Goal: Task Accomplishment & Management: Manage account settings

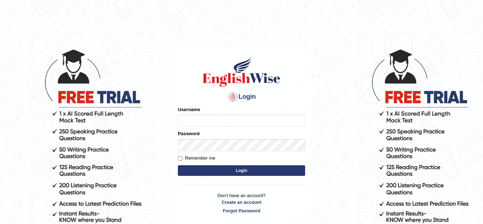
type input "Paulchirwapte2025"
click at [238, 167] on button "Login" at bounding box center [241, 170] width 127 height 11
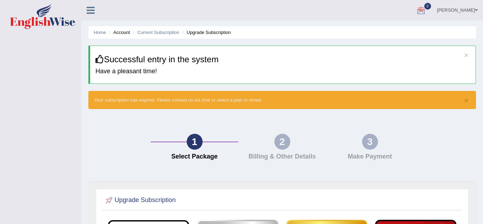
click at [470, 10] on link "[PERSON_NAME]" at bounding box center [457, 9] width 51 height 18
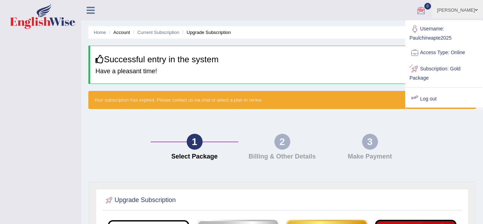
click at [414, 89] on ul "Username: Paulchirwapte2025 Access Type: Online Subscription: Gold Package Log …" at bounding box center [444, 64] width 76 height 86
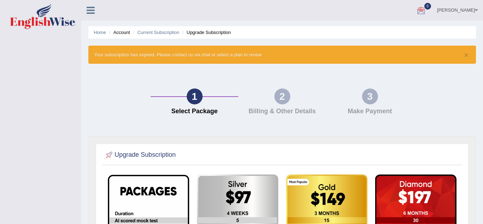
click at [468, 12] on link "[PERSON_NAME]" at bounding box center [457, 9] width 51 height 18
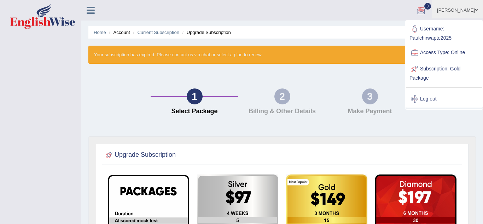
click at [430, 103] on link "Log out" at bounding box center [444, 99] width 76 height 16
click at [430, 103] on div "1 Select Package 2 Billing & Other Details 3 Make Payment" at bounding box center [282, 103] width 395 height 65
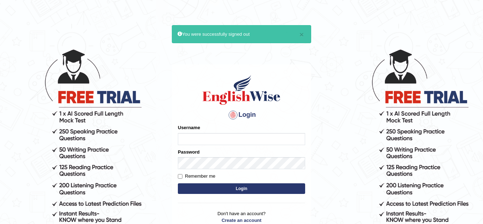
type input "Paulchirwapte2025"
click at [180, 177] on input "Remember me" at bounding box center [180, 176] width 5 height 5
checkbox input "true"
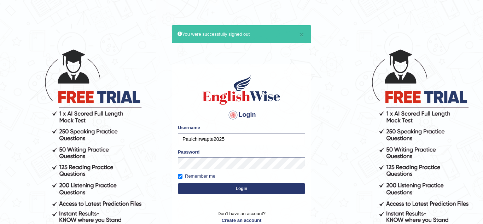
click at [190, 189] on button "Login" at bounding box center [241, 188] width 127 height 11
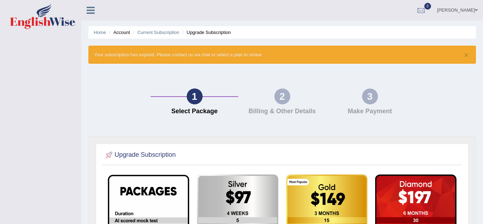
click at [431, 8] on span "0" at bounding box center [427, 6] width 7 height 7
click at [426, 11] on div at bounding box center [421, 10] width 11 height 11
click at [467, 11] on link "[PERSON_NAME]" at bounding box center [457, 9] width 51 height 18
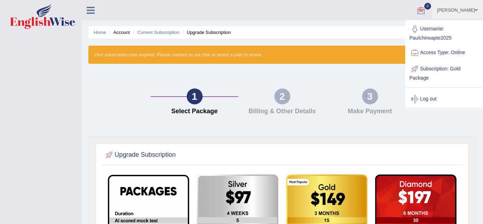
click at [467, 11] on link "[PERSON_NAME]" at bounding box center [457, 9] width 51 height 18
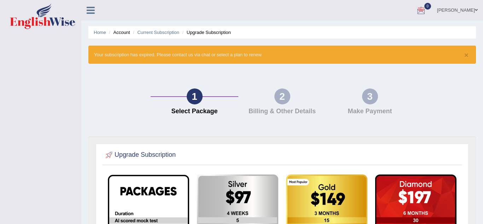
click at [471, 11] on link "[PERSON_NAME]" at bounding box center [457, 9] width 51 height 18
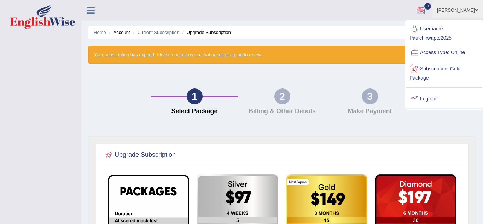
click at [433, 96] on link "Log out" at bounding box center [444, 99] width 76 height 16
